Goal: Navigation & Orientation: Find specific page/section

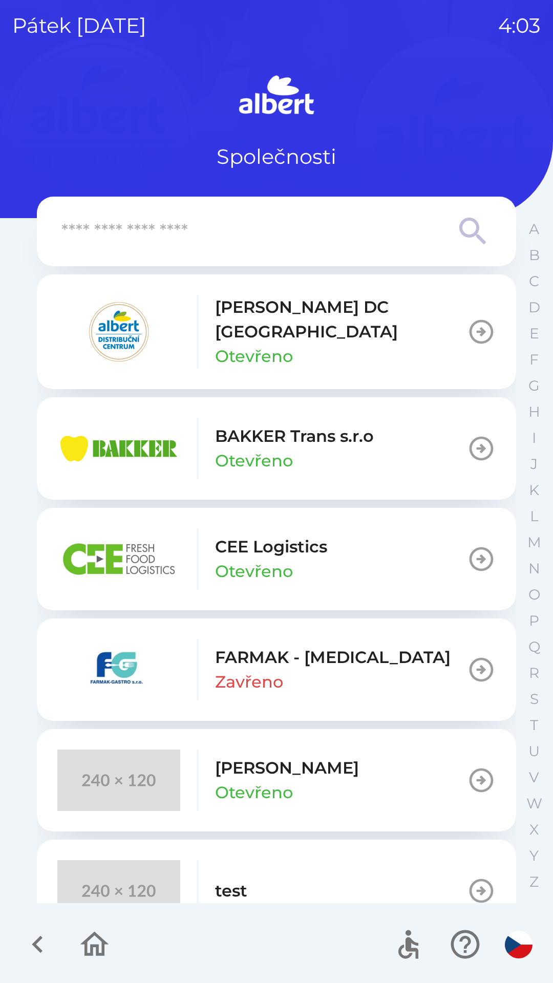
click at [339, 333] on div "[PERSON_NAME] DC [GEOGRAPHIC_DATA] Otevřeno" at bounding box center [341, 332] width 252 height 74
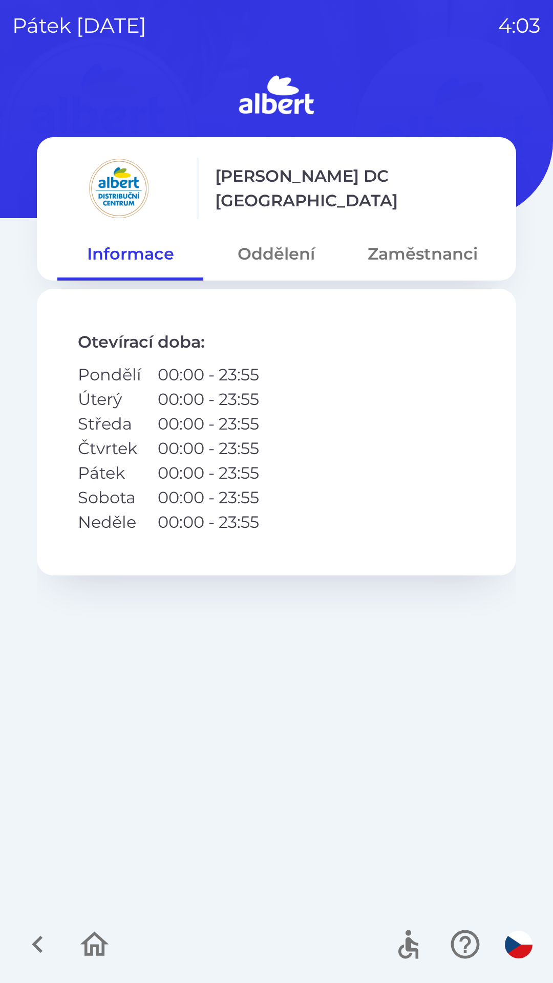
click at [275, 259] on button "Oddělení" at bounding box center [276, 253] width 146 height 37
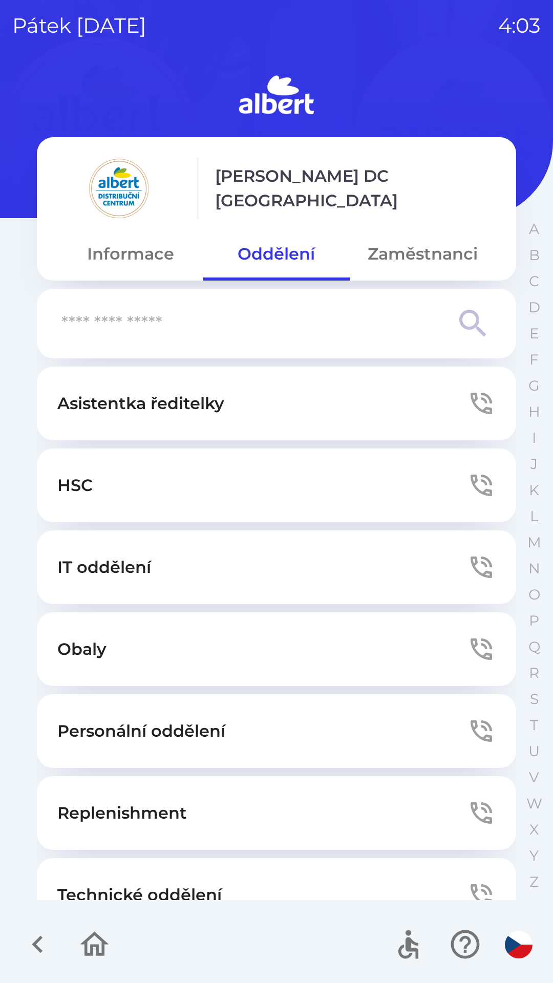
click at [415, 269] on button "Zaměstnanci" at bounding box center [423, 253] width 146 height 37
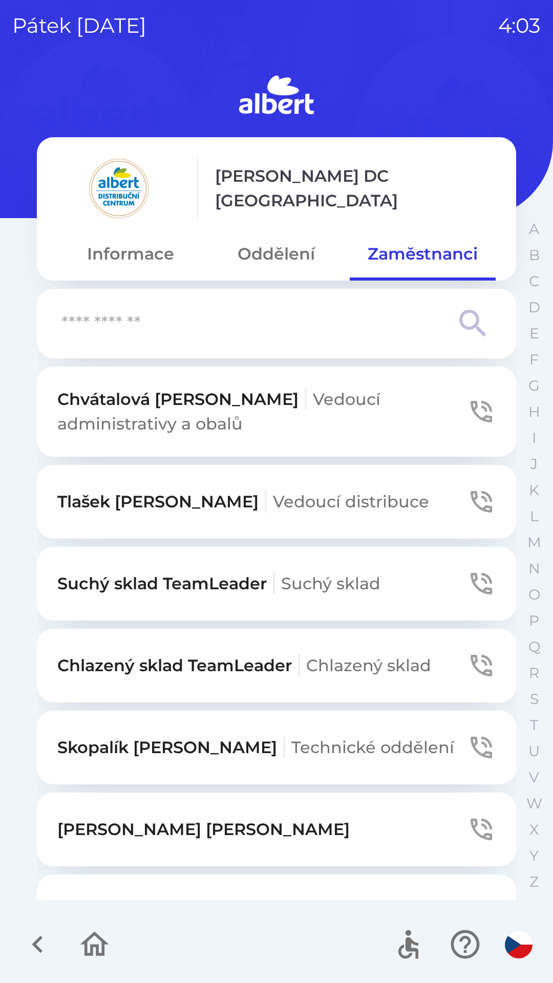
click at [124, 250] on button "Informace" at bounding box center [130, 253] width 146 height 37
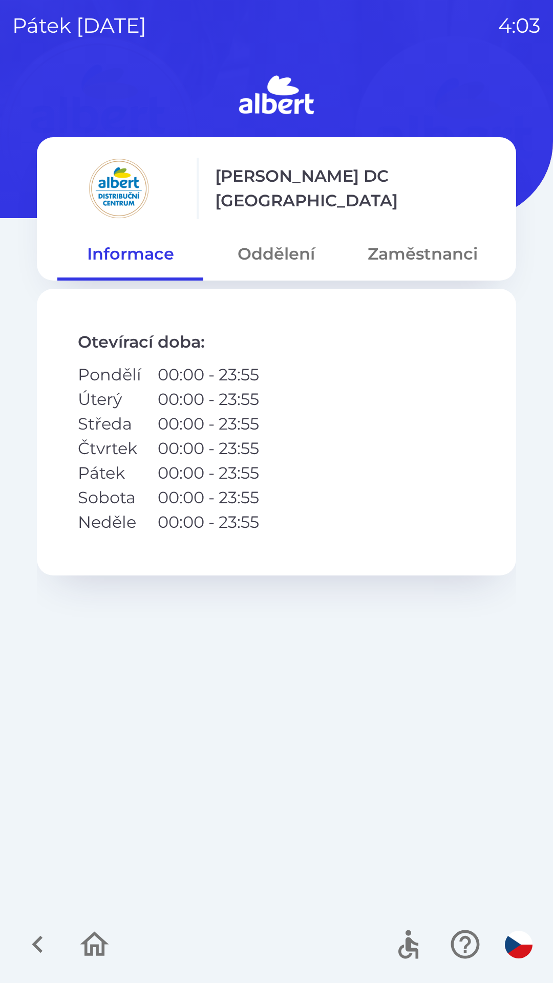
click at [31, 947] on icon "button" at bounding box center [37, 944] width 34 height 34
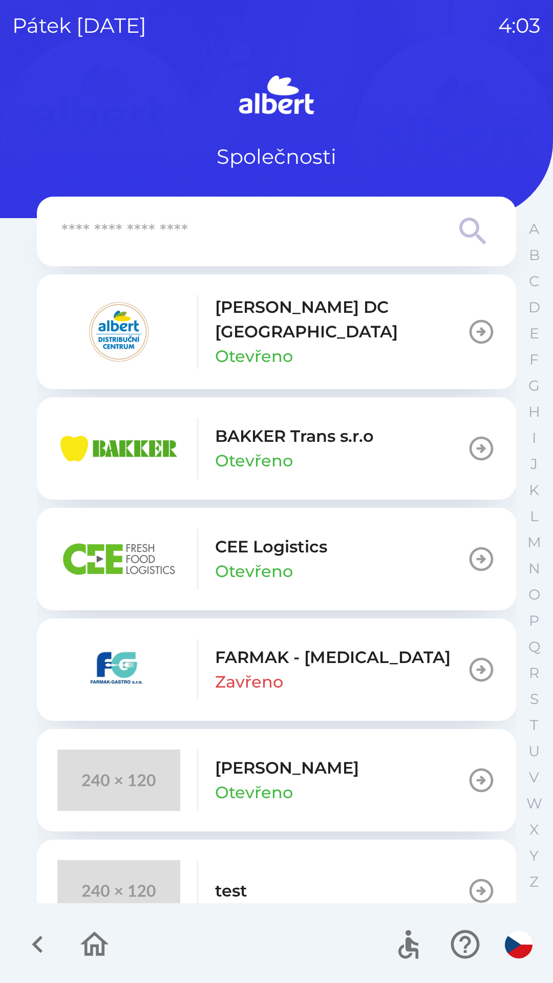
click at [480, 331] on icon "button" at bounding box center [481, 331] width 29 height 29
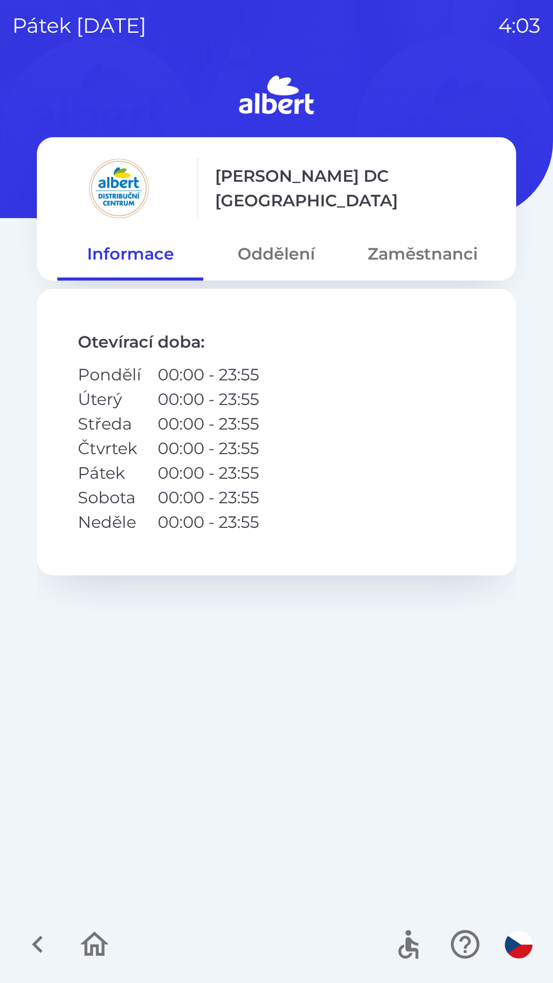
click at [31, 947] on icon "button" at bounding box center [37, 944] width 34 height 34
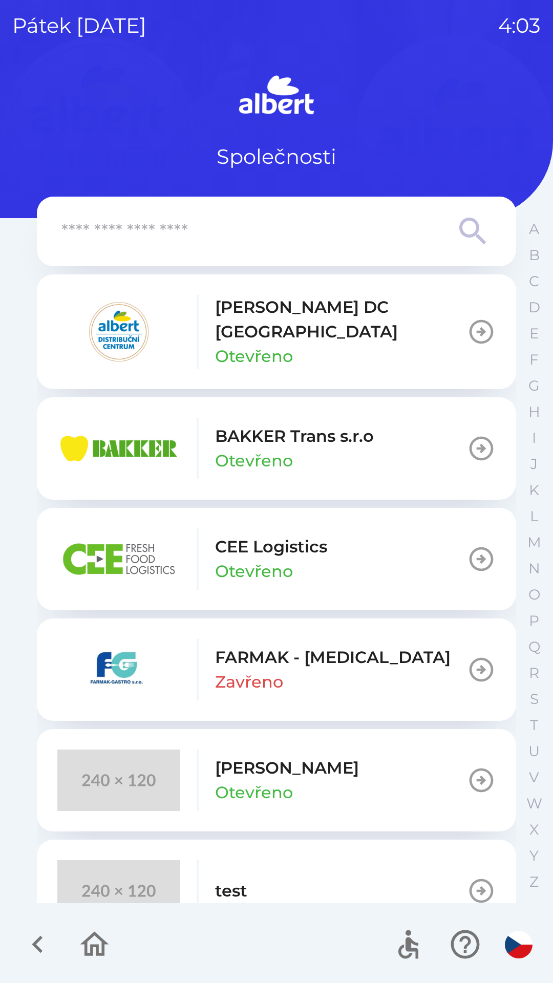
click at [37, 947] on icon "button" at bounding box center [37, 944] width 11 height 17
